Goal: Task Accomplishment & Management: Manage account settings

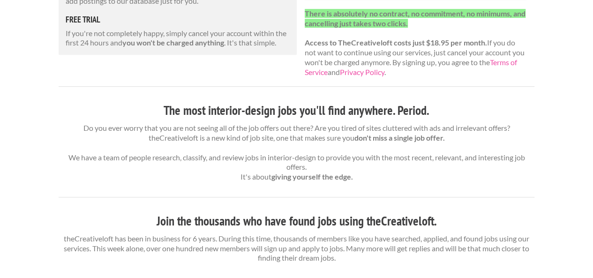
scroll to position [94, 0]
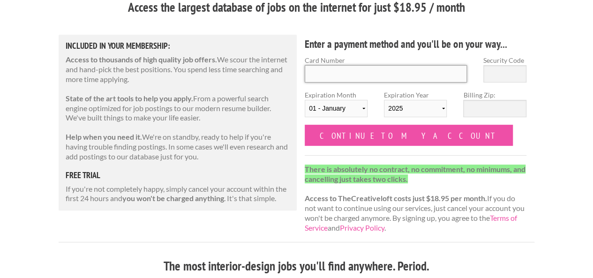
click at [408, 72] on input "Card Number" at bounding box center [386, 73] width 162 height 17
type input "4100390783124452"
type input "990"
select select "11"
select select "2028"
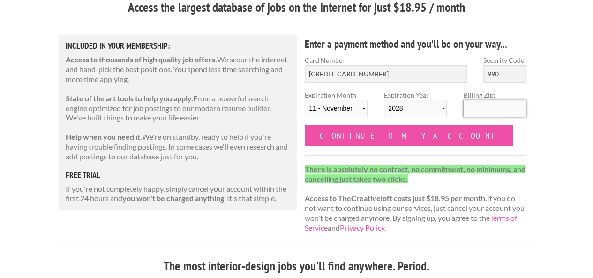
click at [516, 111] on input "Billing Zip:" at bounding box center [494, 108] width 63 height 17
type input "40241"
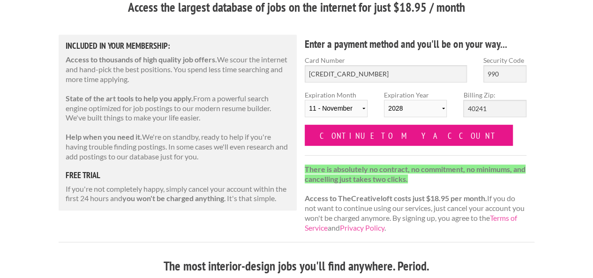
click at [394, 134] on input "Continue to my account" at bounding box center [409, 135] width 208 height 21
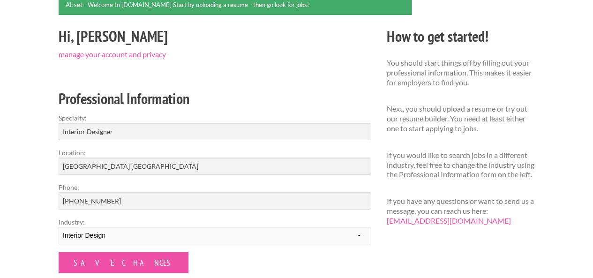
scroll to position [141, 0]
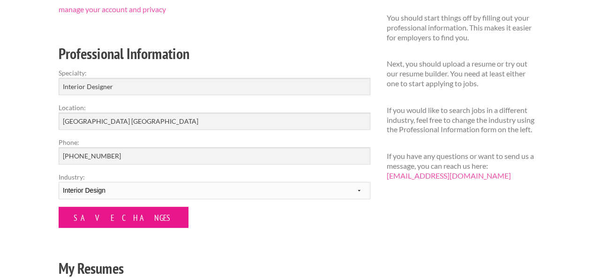
click at [113, 216] on input "Save Changes" at bounding box center [124, 217] width 130 height 21
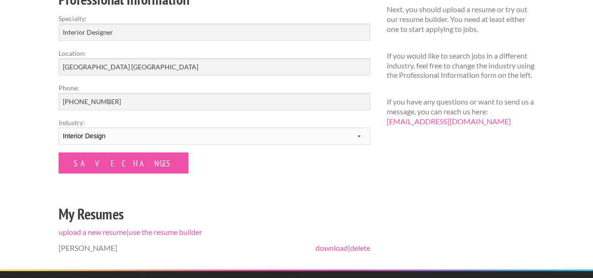
scroll to position [188, 0]
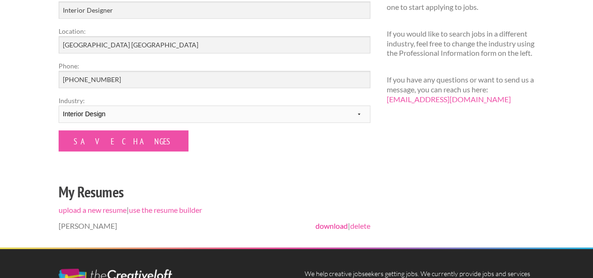
click at [328, 227] on link "download" at bounding box center [332, 225] width 32 height 9
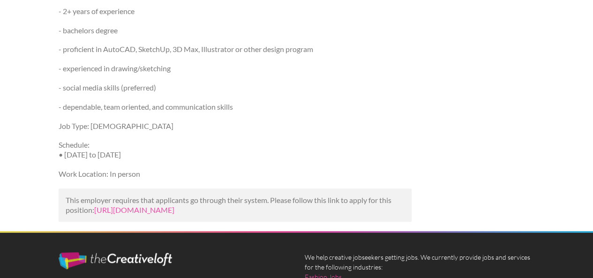
scroll to position [422, 0]
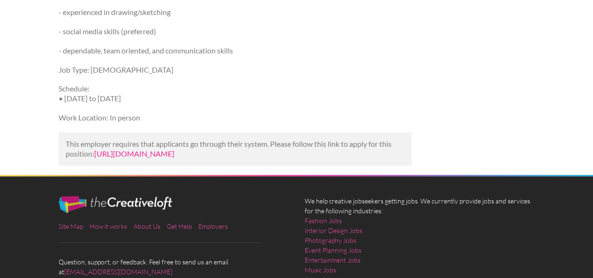
click at [128, 158] on link "https://www.indeed.com/viewjob?jk=eea9ad7edc680dd5&utm_campaign=google_jobs_app…" at bounding box center [134, 153] width 80 height 9
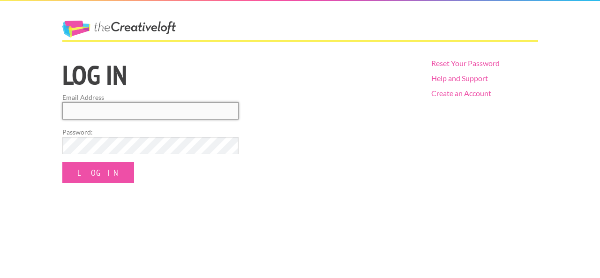
click at [86, 103] on input "Email Address" at bounding box center [150, 110] width 176 height 17
type input "pamelabwooden@gmail.com"
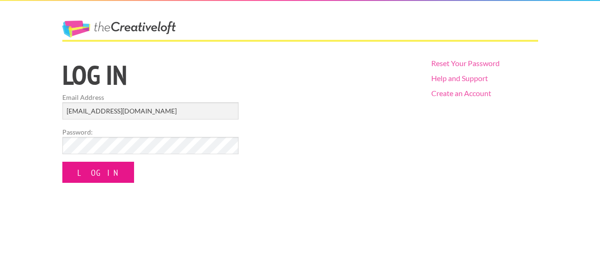
click at [97, 175] on input "Log In" at bounding box center [98, 172] width 72 height 21
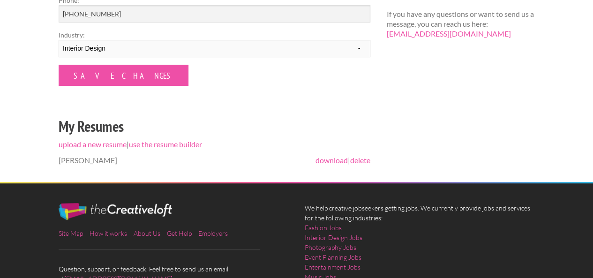
scroll to position [281, 0]
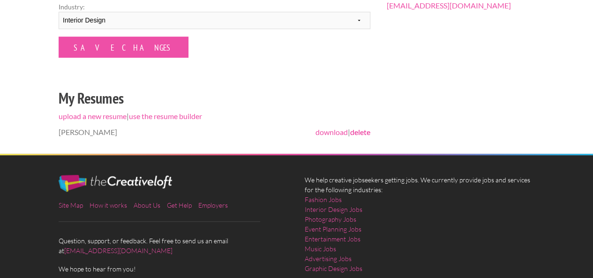
click at [365, 132] on link "delete" at bounding box center [360, 132] width 20 height 9
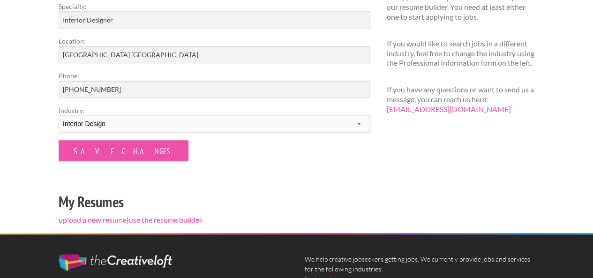
scroll to position [281, 0]
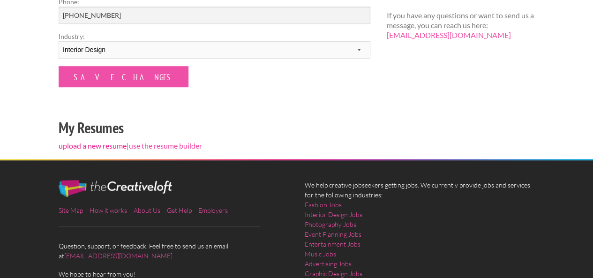
click at [84, 147] on link "upload a new resume" at bounding box center [93, 145] width 68 height 9
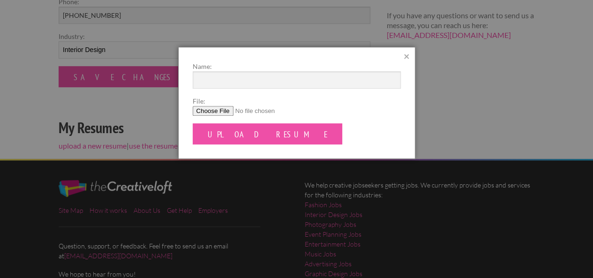
click at [223, 114] on input "File:" at bounding box center [297, 111] width 208 height 10
type input "C:\fakepath\Pam Wooden Interior Designer Project Management Resume.pdf"
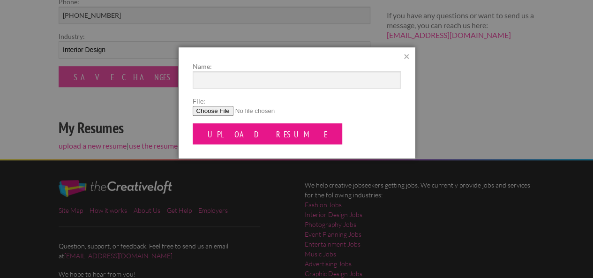
click at [239, 133] on input "Upload Resume" at bounding box center [268, 133] width 150 height 21
type input "[PERSON_NAME]"
click at [266, 139] on input "Upload Resume" at bounding box center [268, 133] width 150 height 21
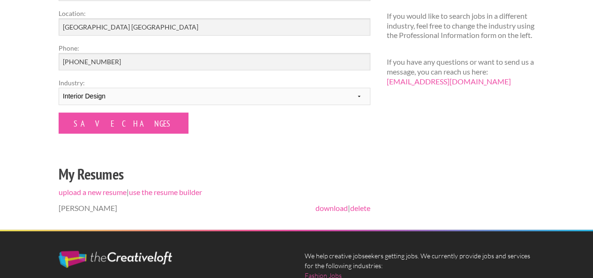
scroll to position [234, 0]
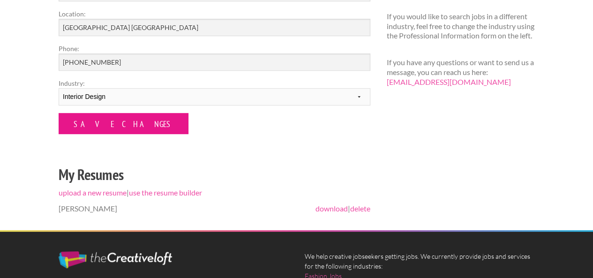
click at [111, 131] on input "Save Changes" at bounding box center [124, 123] width 130 height 21
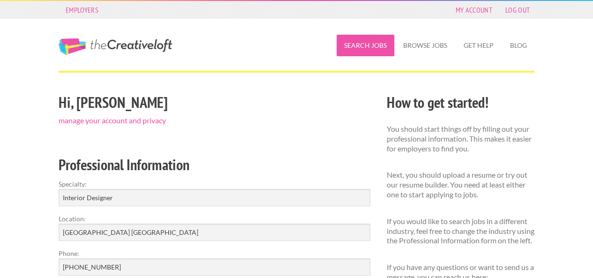
click at [356, 44] on link "Search Jobs" at bounding box center [366, 46] width 58 height 22
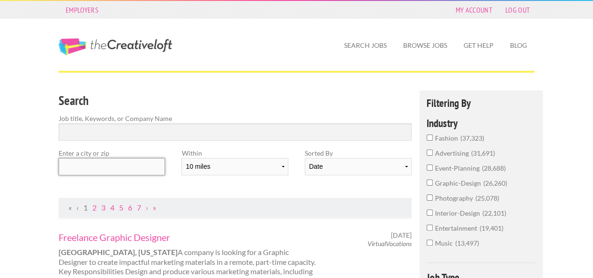
click at [115, 160] on input "text" at bounding box center [112, 166] width 106 height 17
click at [150, 168] on input "text" at bounding box center [112, 166] width 106 height 17
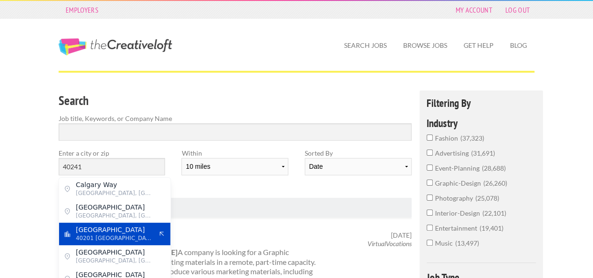
click at [120, 242] on div "Louisville 40201 United States of America" at bounding box center [115, 234] width 112 height 23
type input "Louisville"
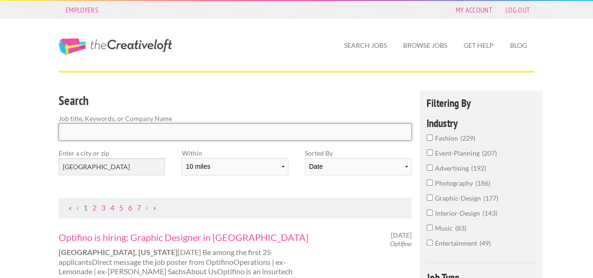
click at [131, 130] on input "Search" at bounding box center [235, 131] width 353 height 17
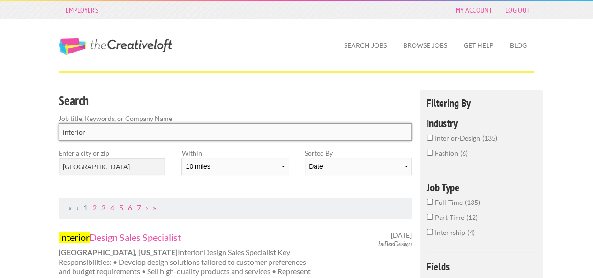
type input "interior"
click button "submit" at bounding box center [0, 0] width 0 height 0
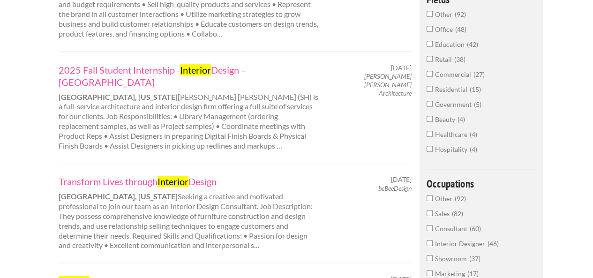
scroll to position [281, 0]
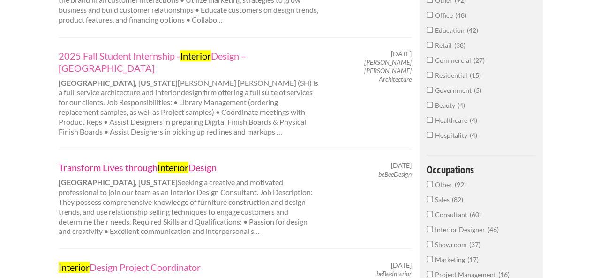
click at [104, 161] on link "Transform Lives through Interior Design" at bounding box center [189, 167] width 261 height 12
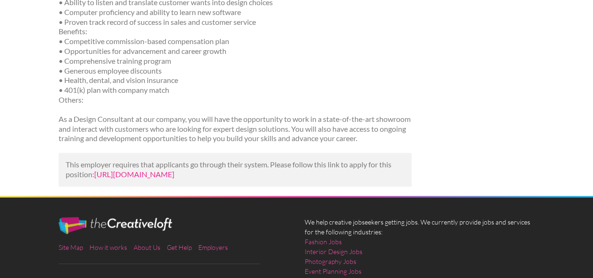
scroll to position [281, 0]
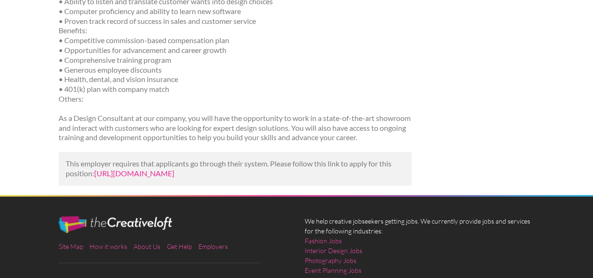
click at [174, 173] on link "[URL][DOMAIN_NAME]" at bounding box center [134, 173] width 80 height 9
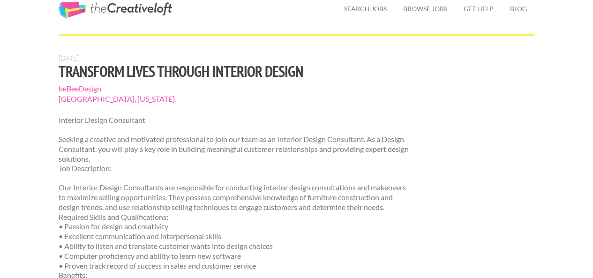
scroll to position [35, 0]
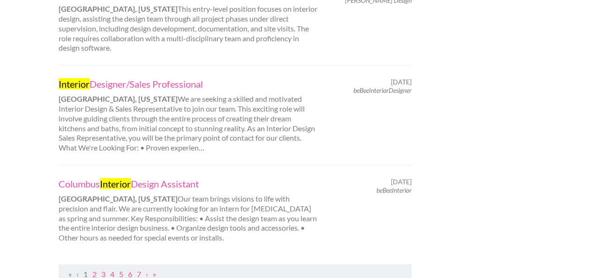
scroll to position [986, 0]
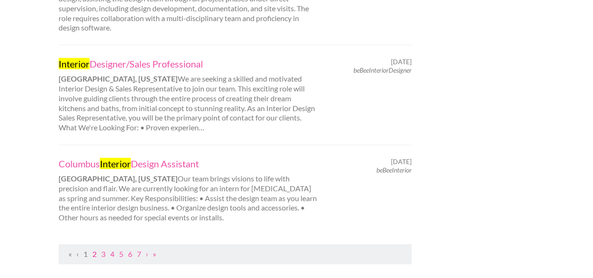
click at [94, 249] on link "2" at bounding box center [94, 253] width 4 height 9
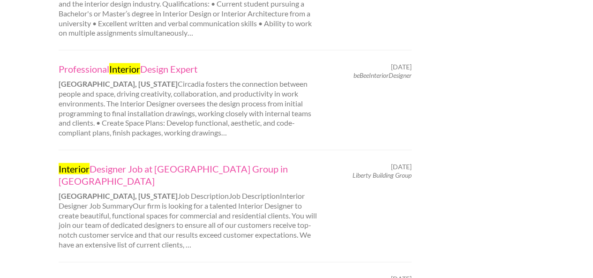
scroll to position [1032, 0]
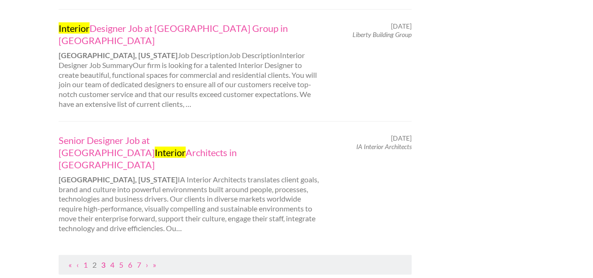
click at [104, 260] on link "3" at bounding box center [103, 264] width 4 height 9
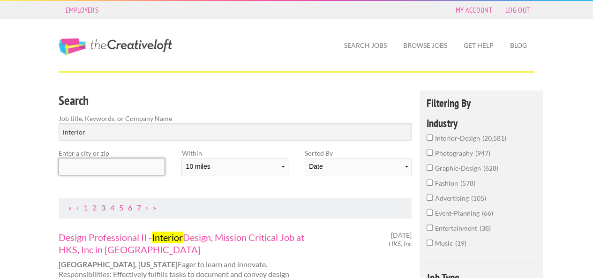
click at [105, 166] on input "text" at bounding box center [112, 166] width 106 height 17
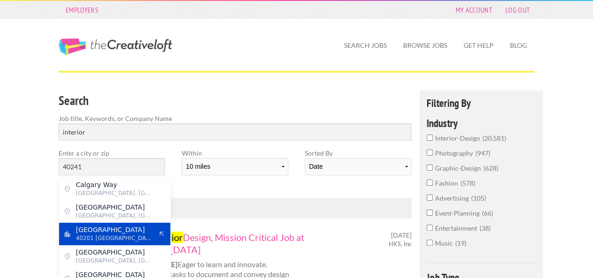
click at [100, 241] on span "40201 United States of America" at bounding box center [114, 238] width 77 height 8
type input "Louisville"
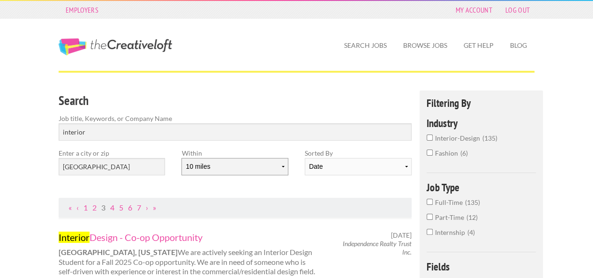
click at [278, 167] on select "10 miles 20 miles 50 miles 100 miles 200 miles 300 miles 400 miles 500 miles" at bounding box center [234, 166] width 106 height 17
select select "50"
click at [181, 158] on select "10 miles 20 miles 50 miles 100 miles 200 miles 300 miles 400 miles 500 miles" at bounding box center [234, 166] width 106 height 17
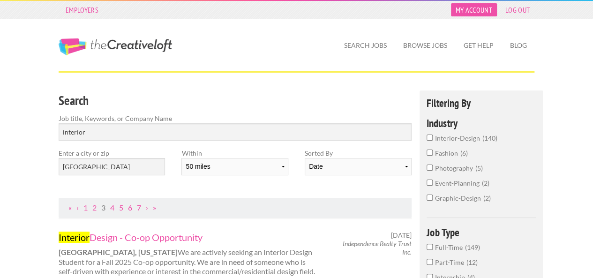
click at [478, 7] on link "My Account" at bounding box center [474, 9] width 46 height 13
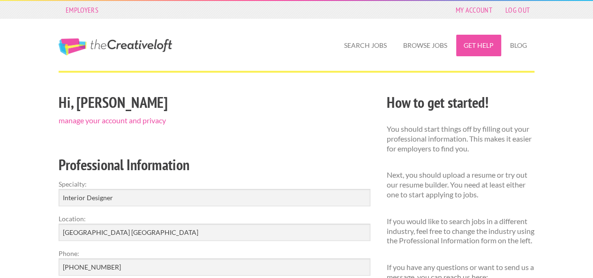
click at [484, 49] on link "Get Help" at bounding box center [478, 46] width 45 height 22
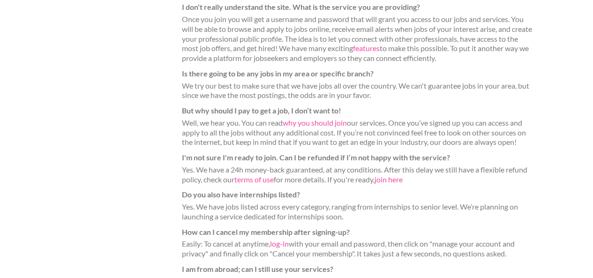
scroll to position [234, 0]
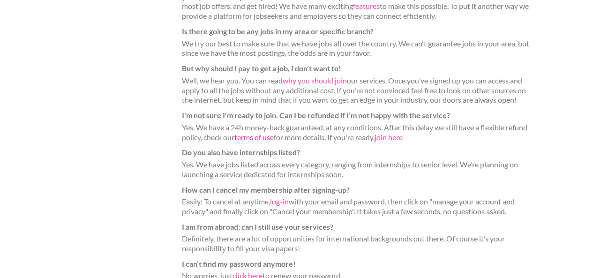
click at [245, 136] on link "terms of use" at bounding box center [253, 137] width 39 height 9
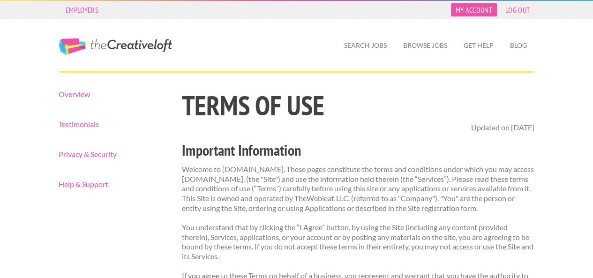
click at [478, 8] on link "My Account" at bounding box center [474, 9] width 46 height 13
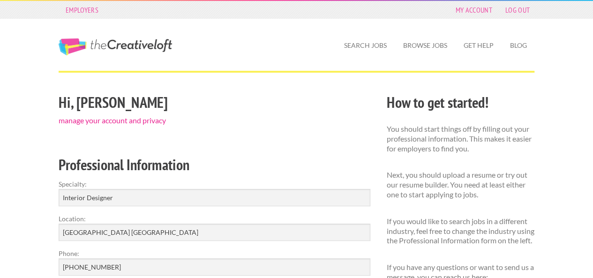
click at [140, 121] on link "manage your account and privacy" at bounding box center [112, 120] width 107 height 9
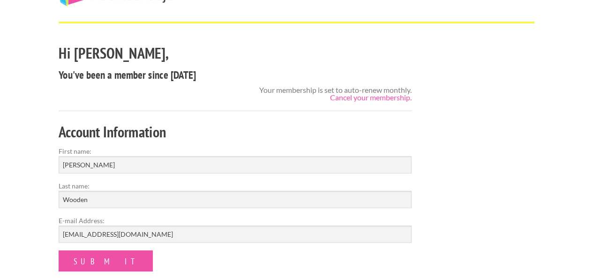
scroll to position [94, 0]
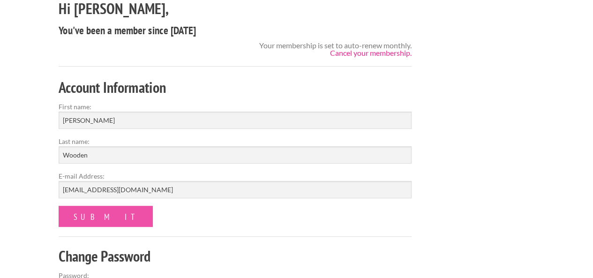
click at [402, 54] on link "Cancel your membership." at bounding box center [371, 52] width 82 height 9
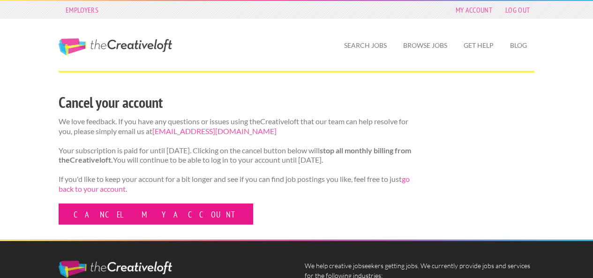
click at [130, 224] on link "Cancel my account" at bounding box center [156, 214] width 195 height 21
